Goal: Transaction & Acquisition: Purchase product/service

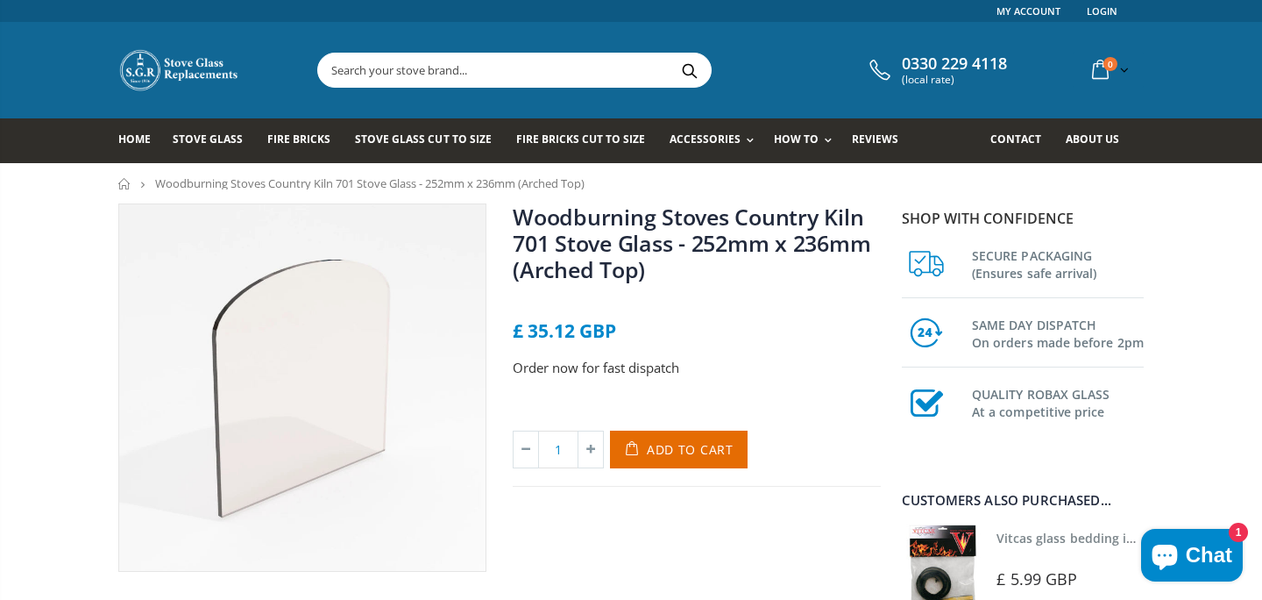
click at [543, 77] on input "text" at bounding box center [612, 69] width 589 height 33
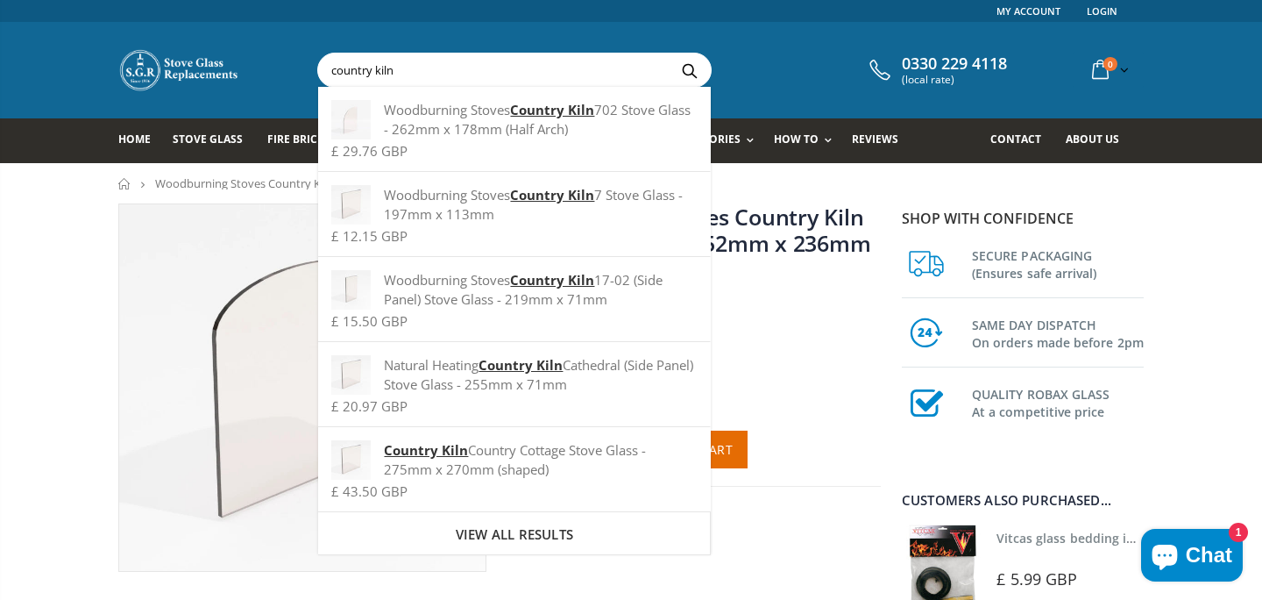
type input "country kiln"
click at [670, 53] on button "Search" at bounding box center [689, 69] width 39 height 33
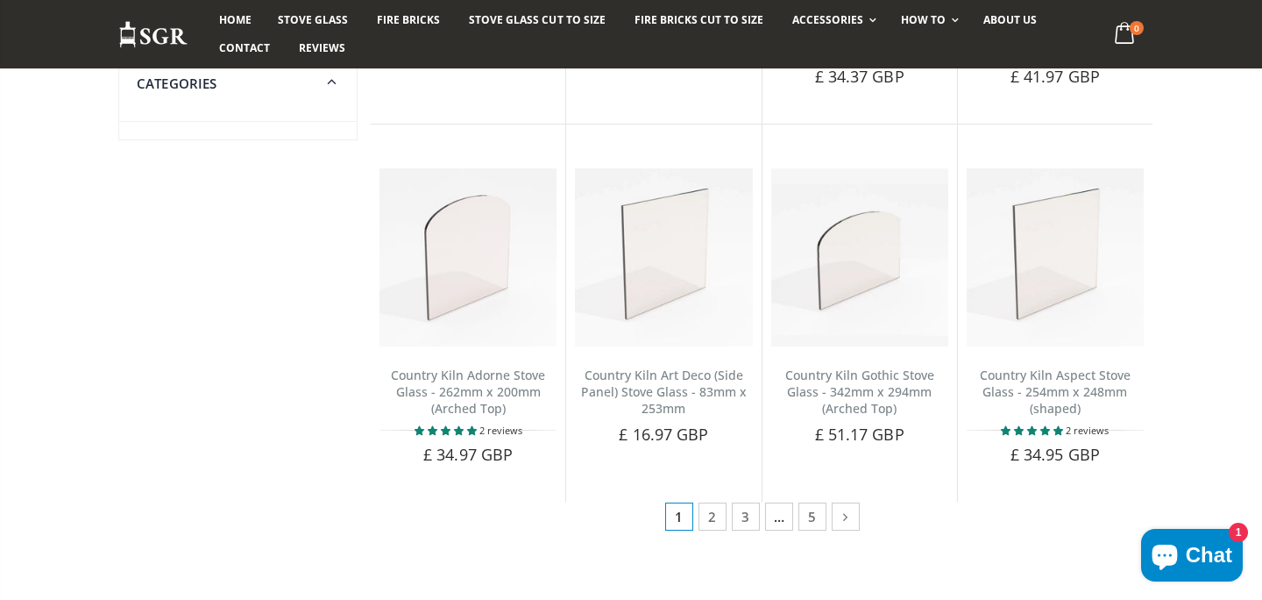
scroll to position [842, 0]
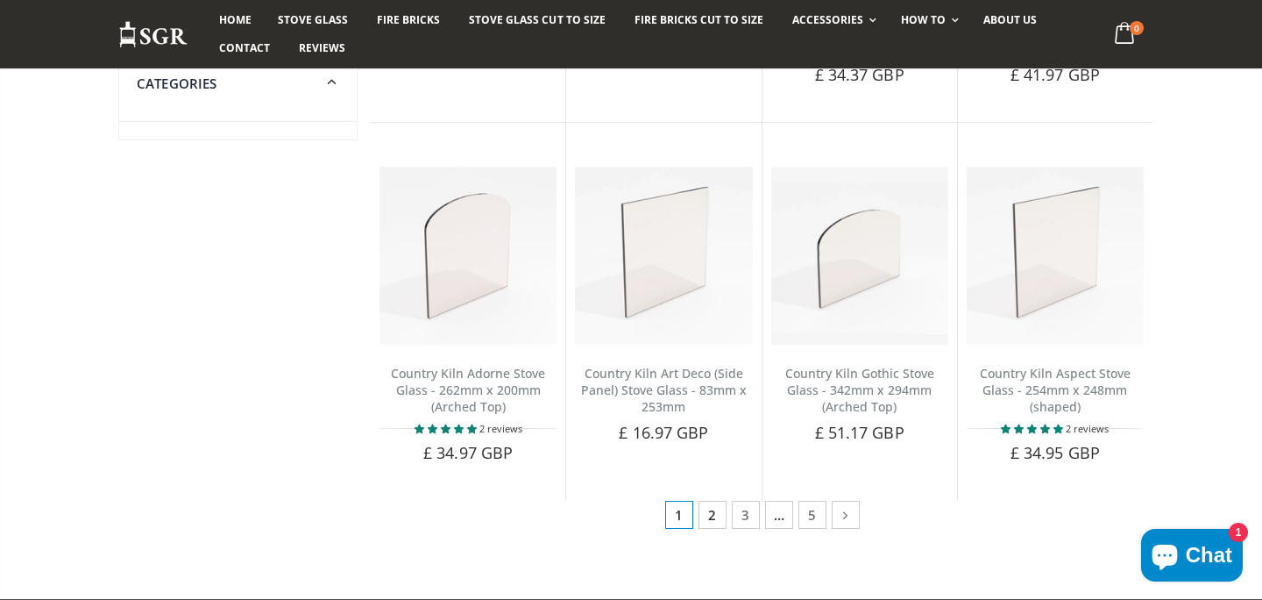
click at [712, 508] on link "2" at bounding box center [713, 515] width 28 height 28
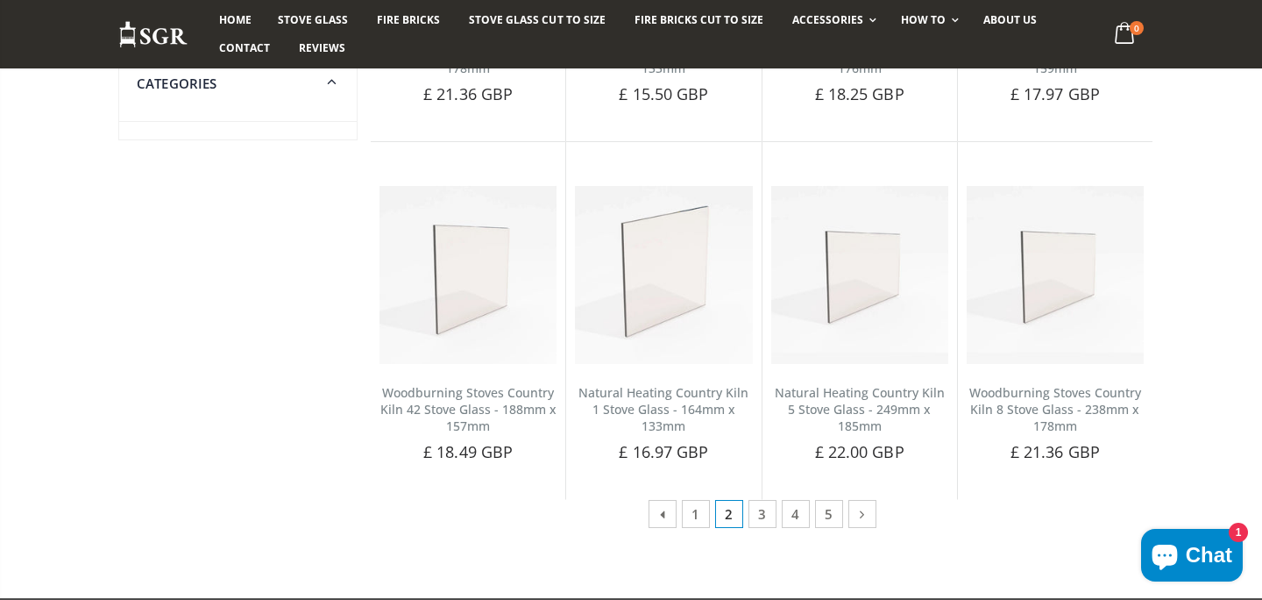
scroll to position [997, 0]
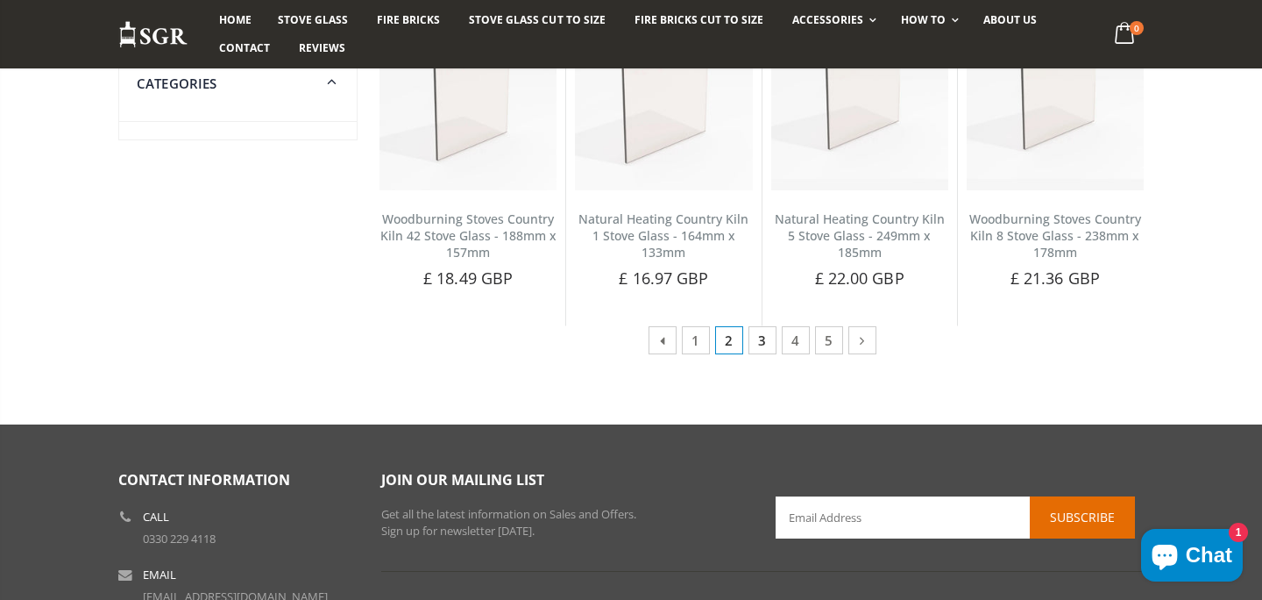
click at [761, 343] on link "3" at bounding box center [763, 340] width 28 height 28
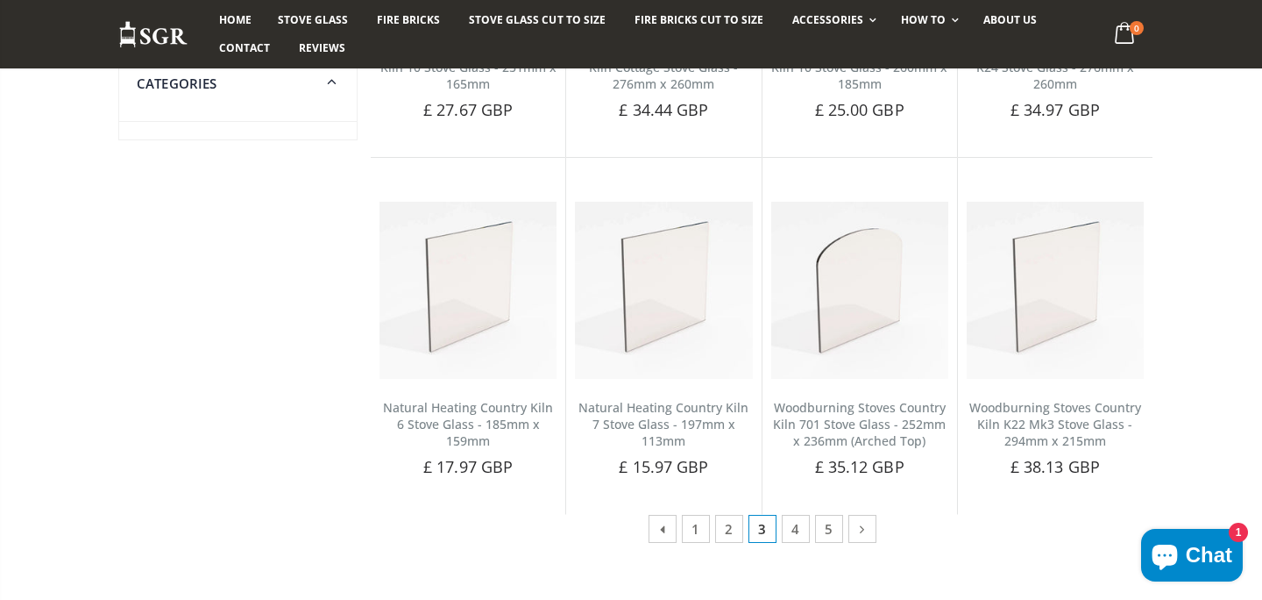
scroll to position [789, 0]
click at [799, 537] on link "4" at bounding box center [796, 527] width 28 height 28
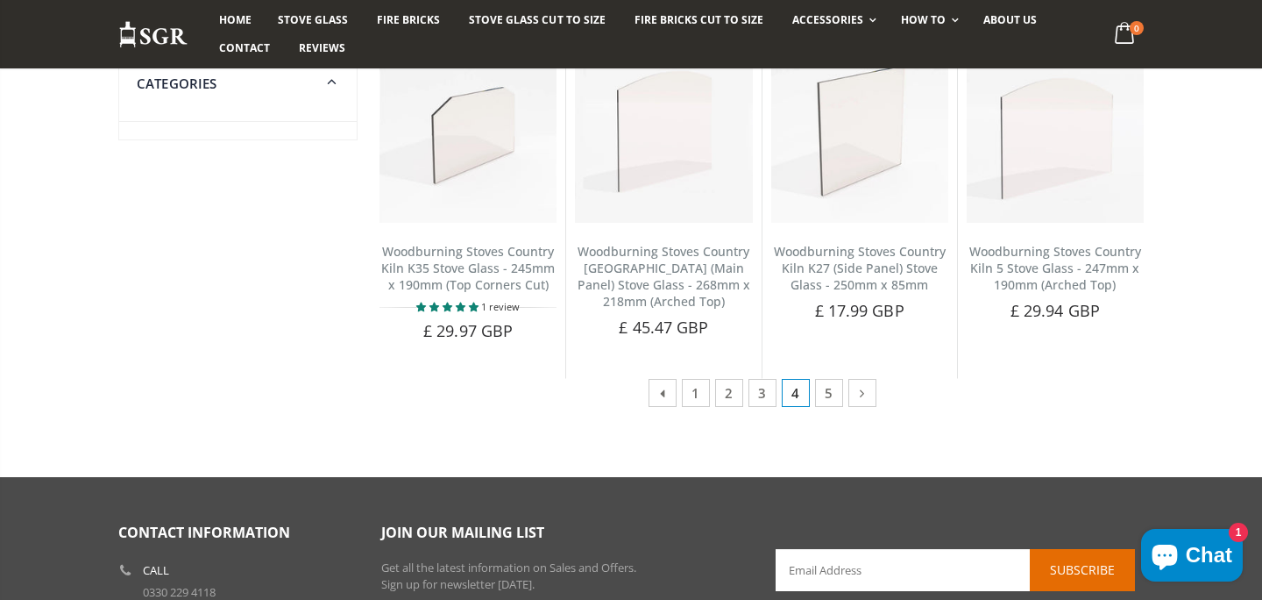
scroll to position [1020, 0]
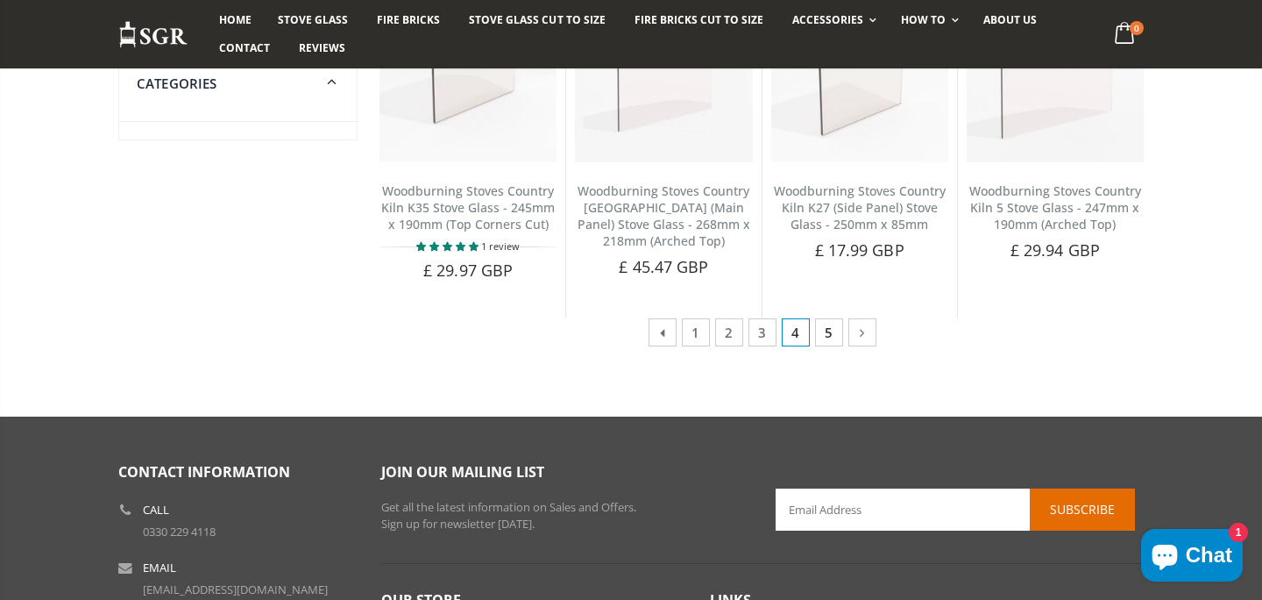
click at [827, 337] on link "5" at bounding box center [829, 332] width 28 height 28
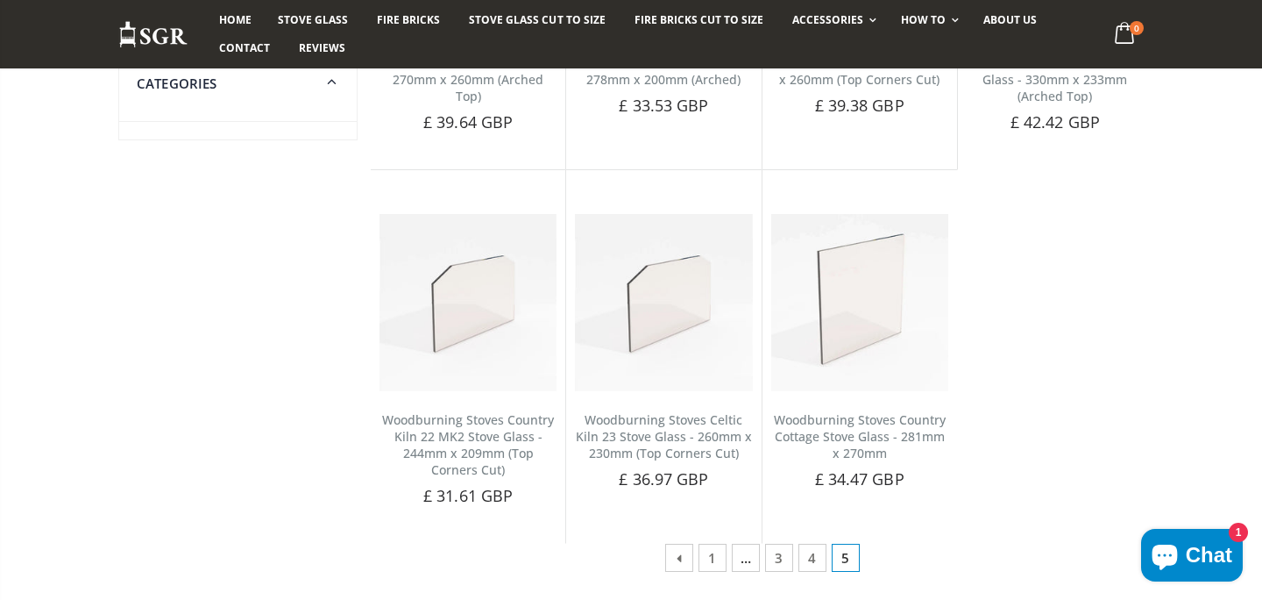
scroll to position [1024, 0]
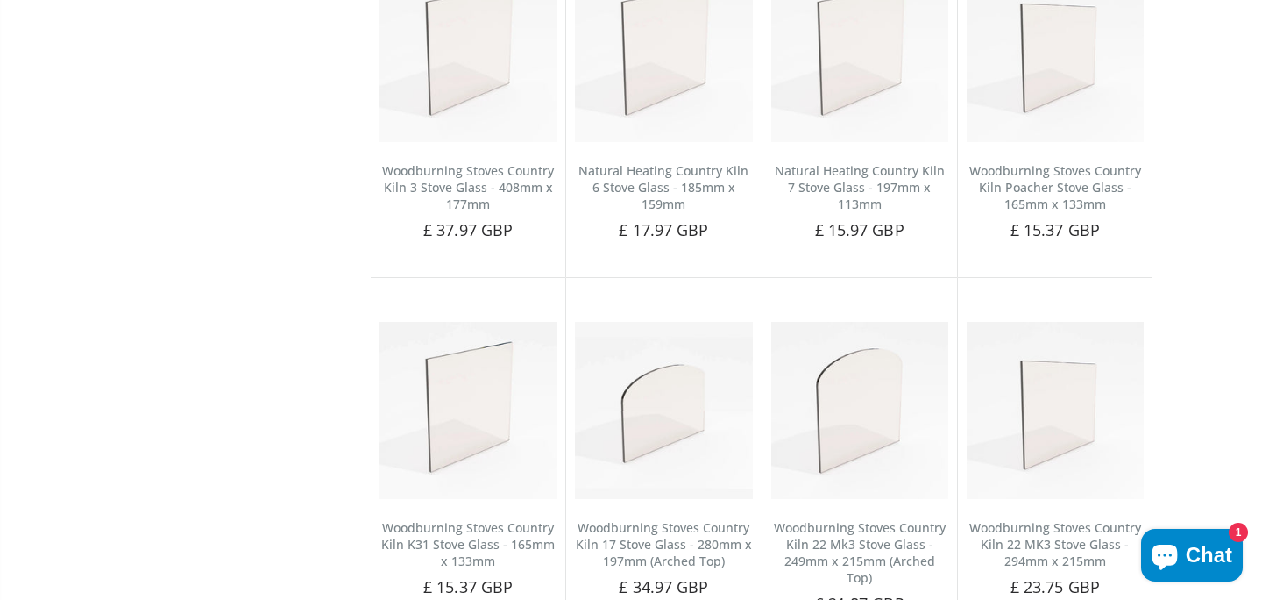
scroll to position [55, 0]
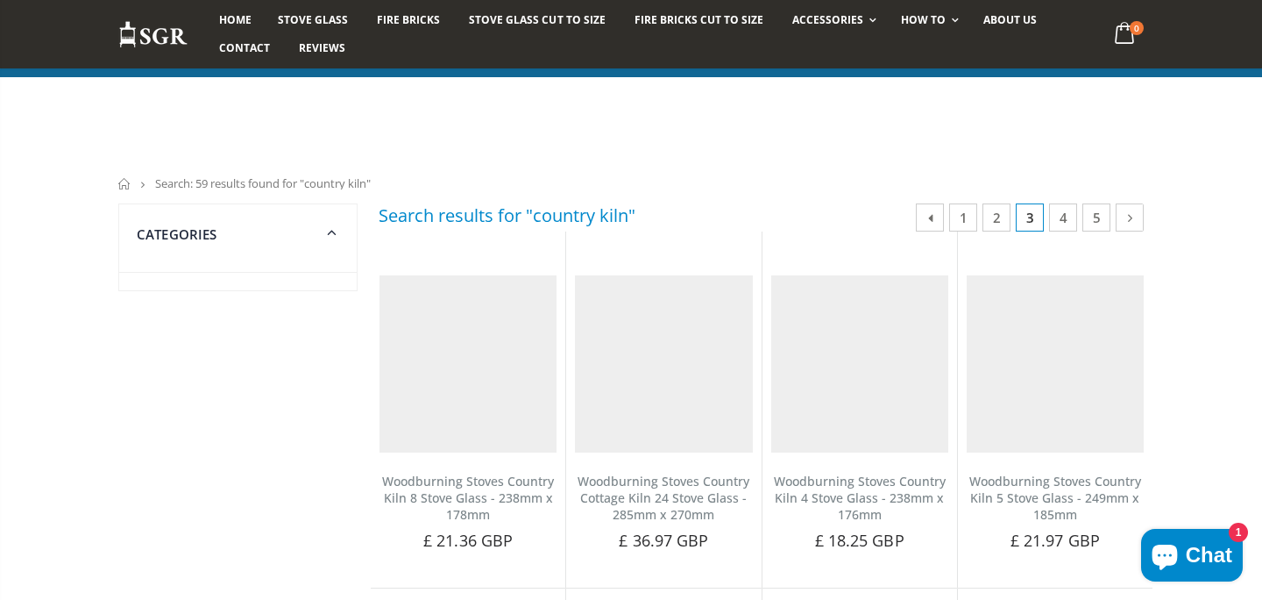
scroll to position [789, 0]
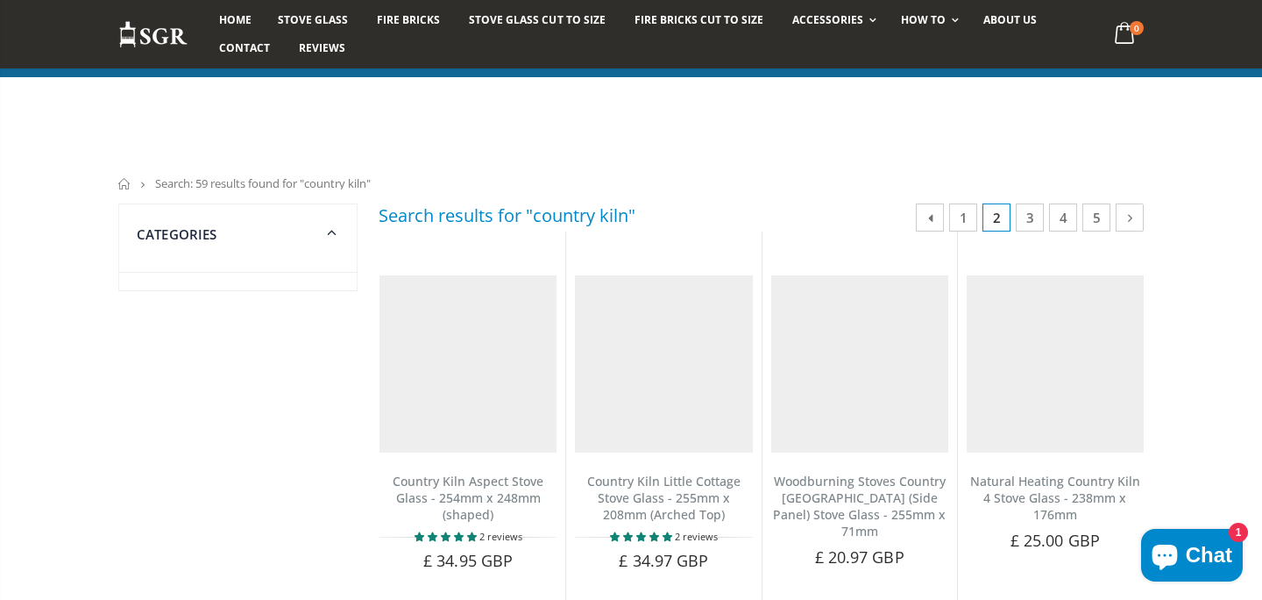
scroll to position [997, 0]
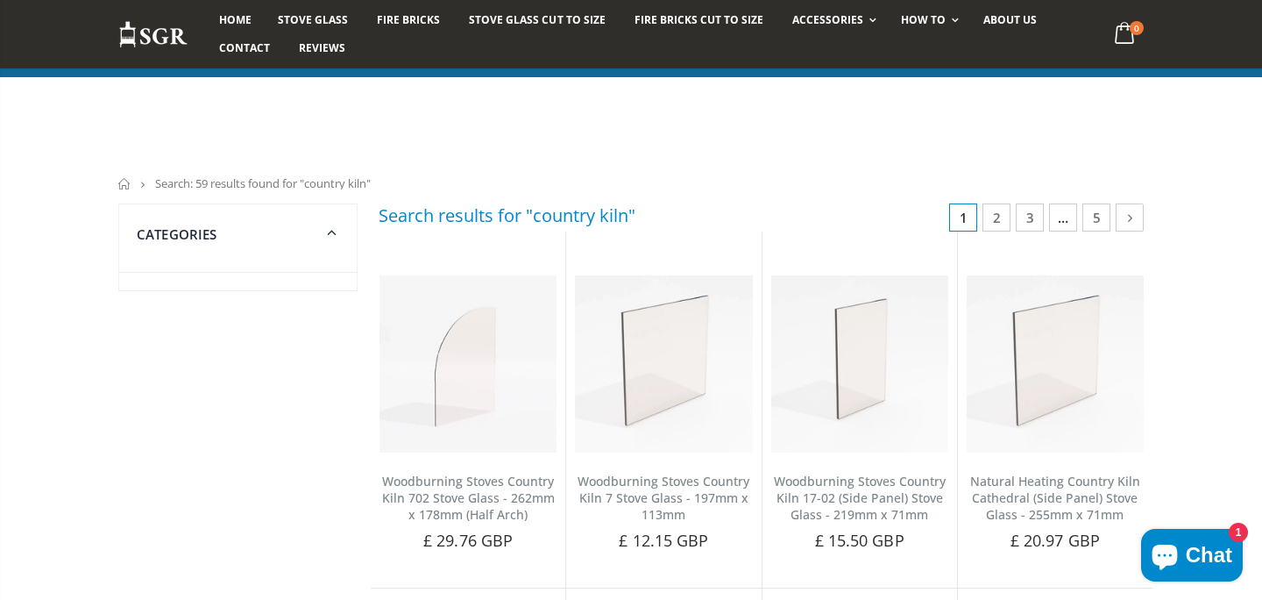
scroll to position [842, 0]
